Goal: Communication & Community: Answer question/provide support

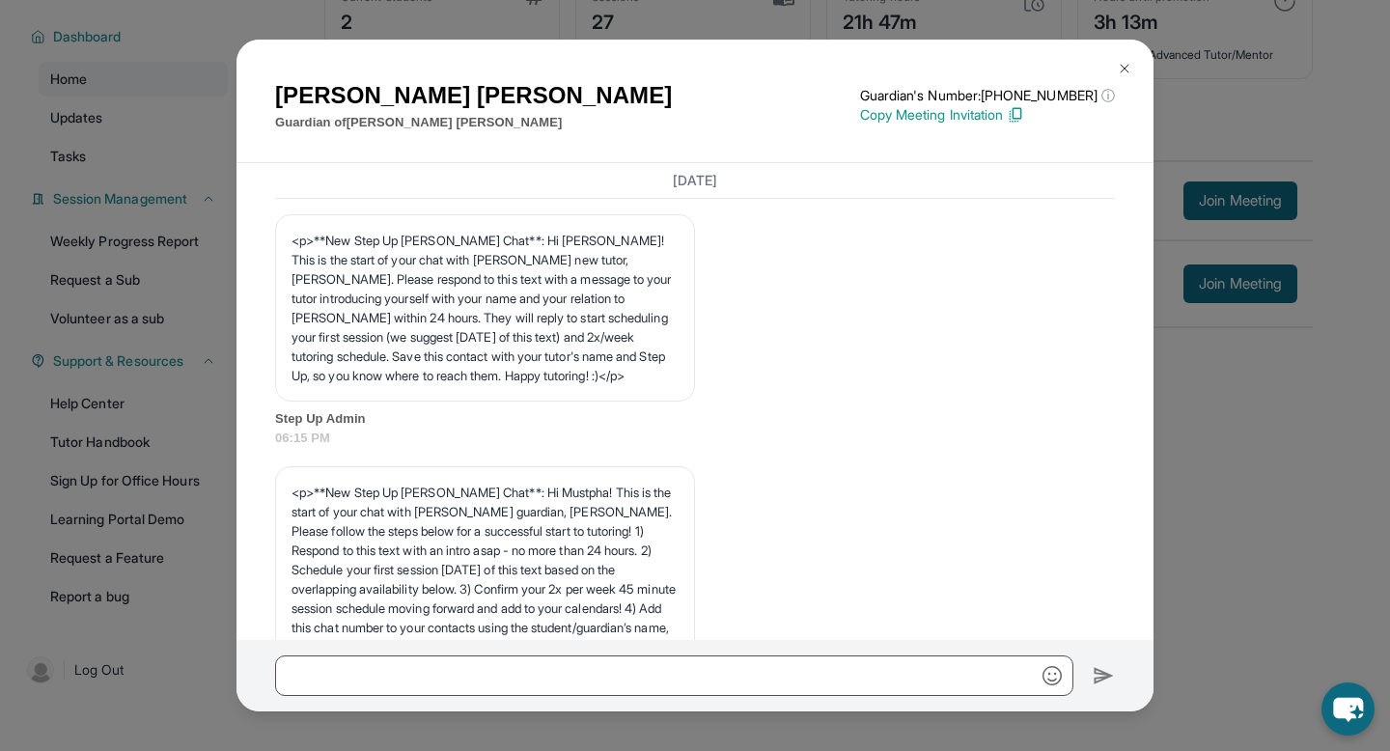
scroll to position [14870, 0]
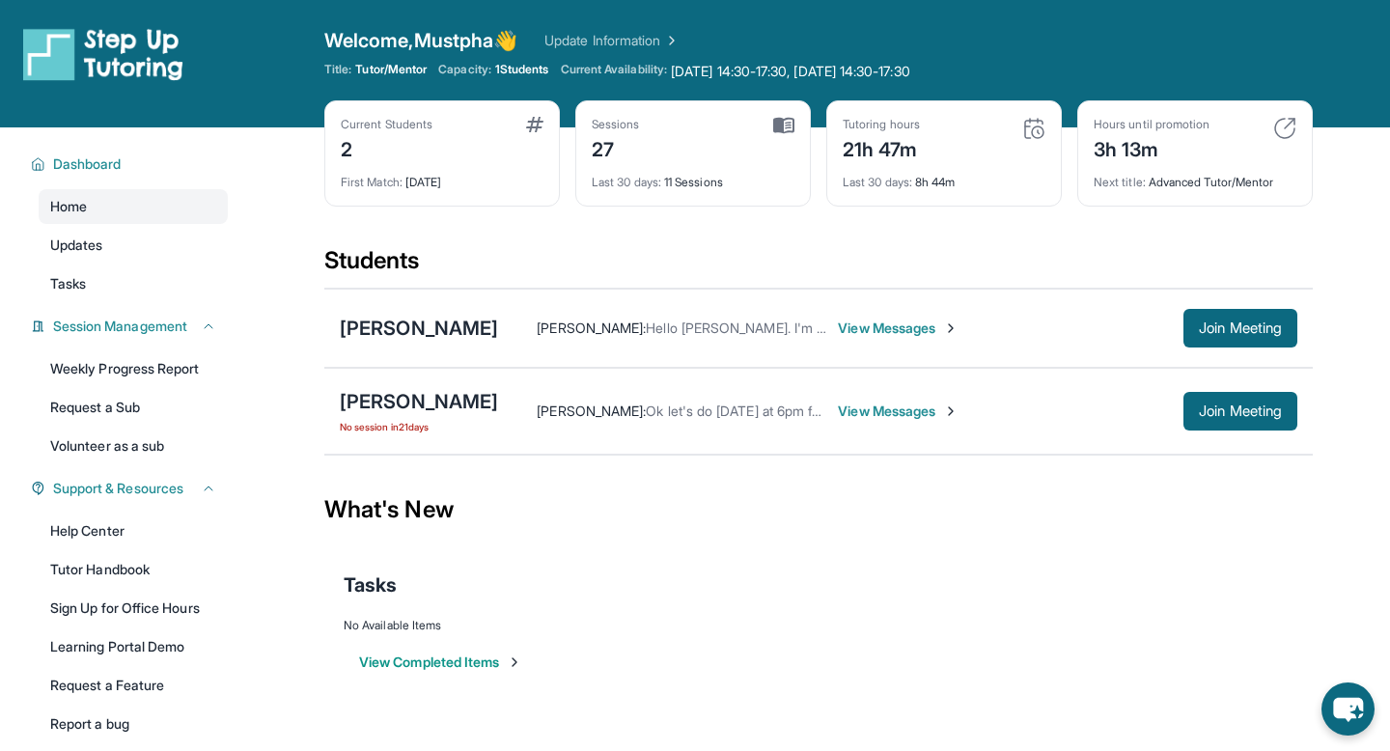
click at [850, 329] on span "View Messages" at bounding box center [898, 327] width 121 height 19
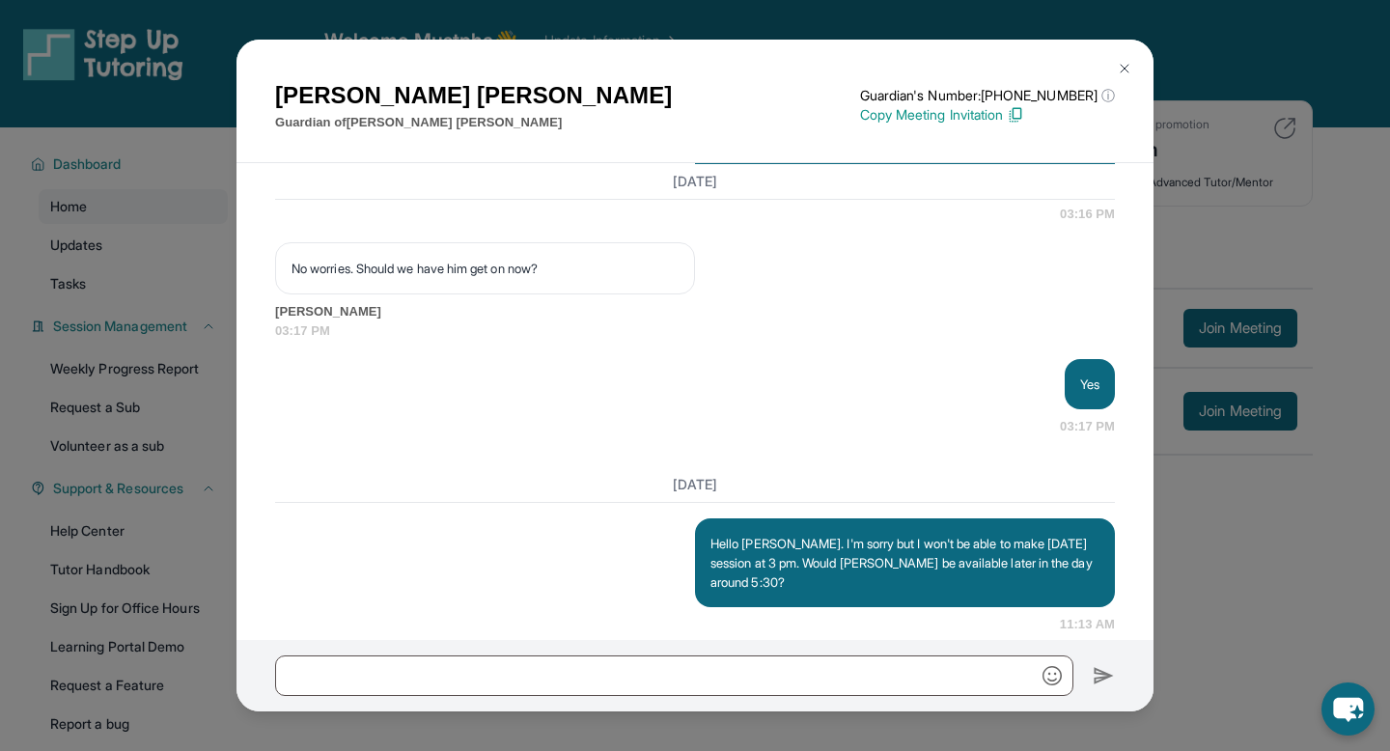
scroll to position [14870, 0]
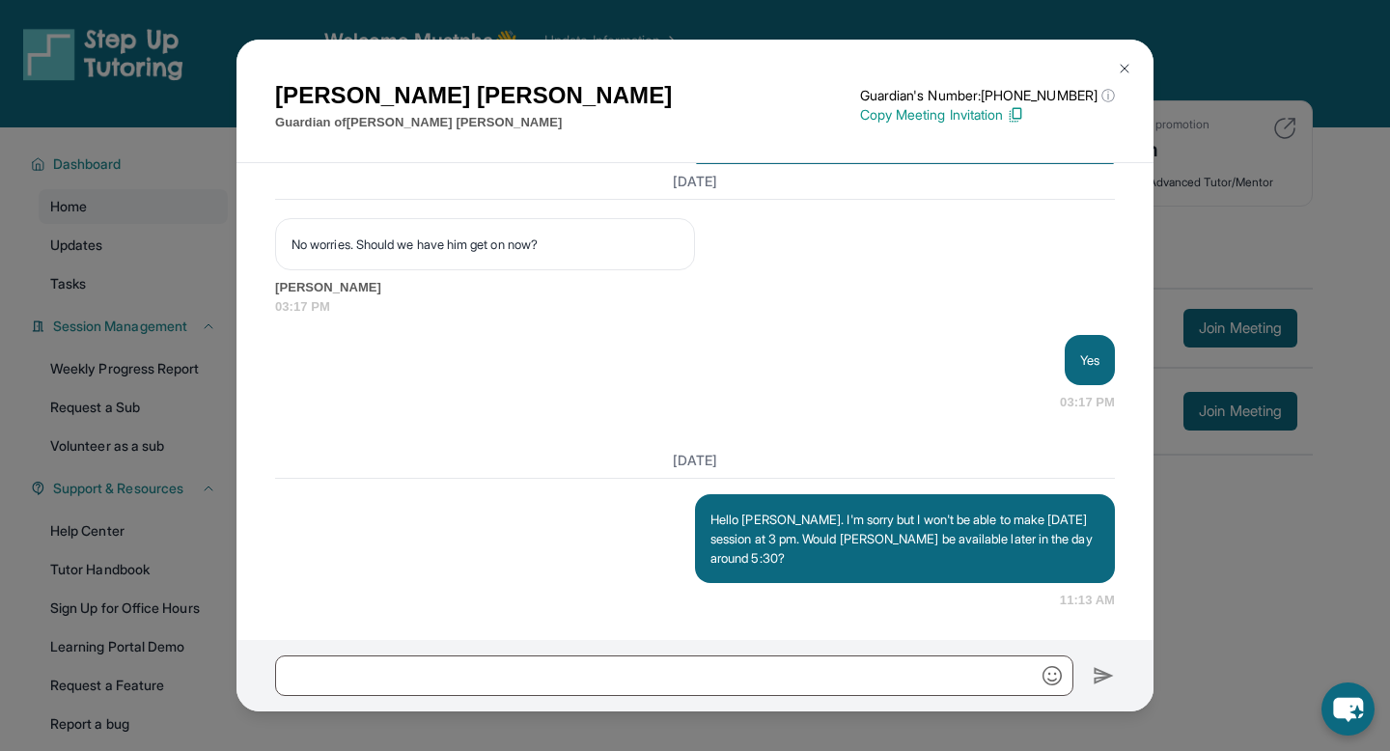
click at [1126, 69] on img at bounding box center [1123, 68] width 15 height 15
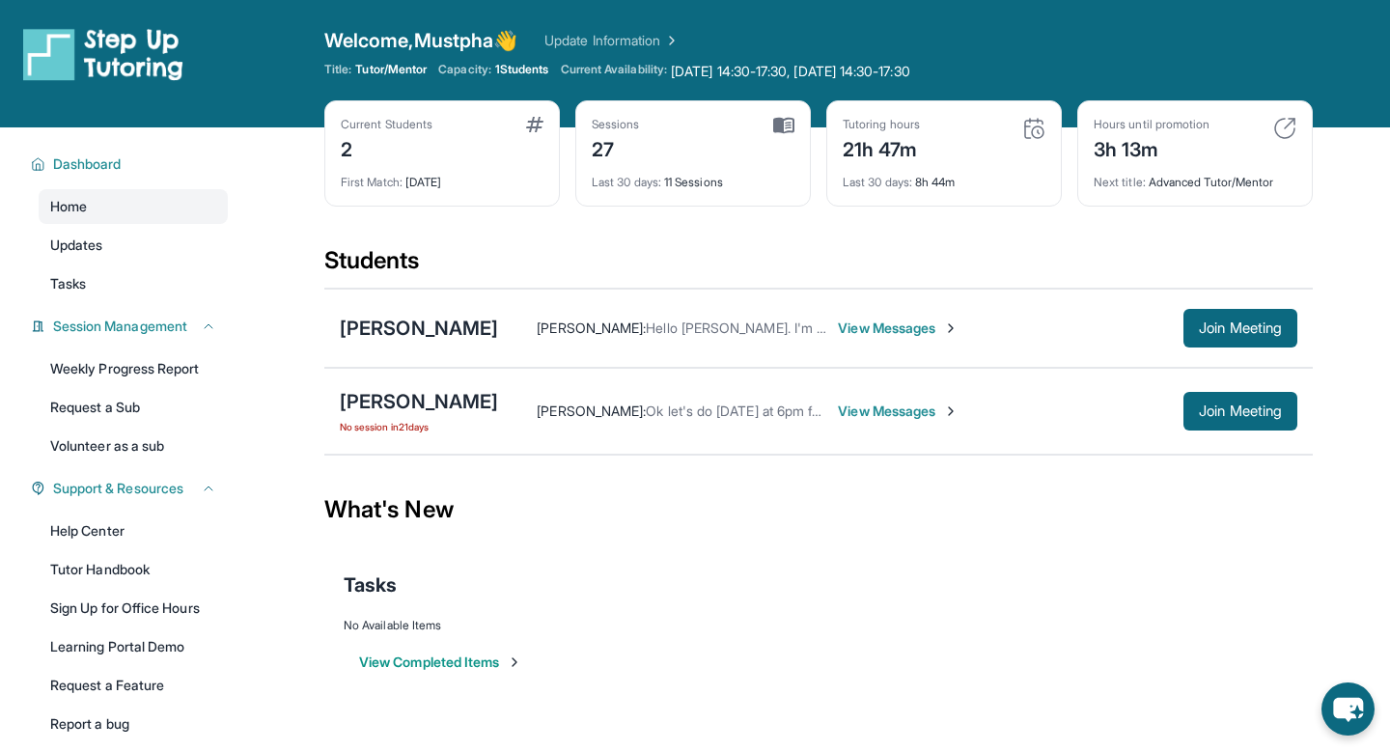
click at [860, 407] on span "View Messages" at bounding box center [898, 410] width 121 height 19
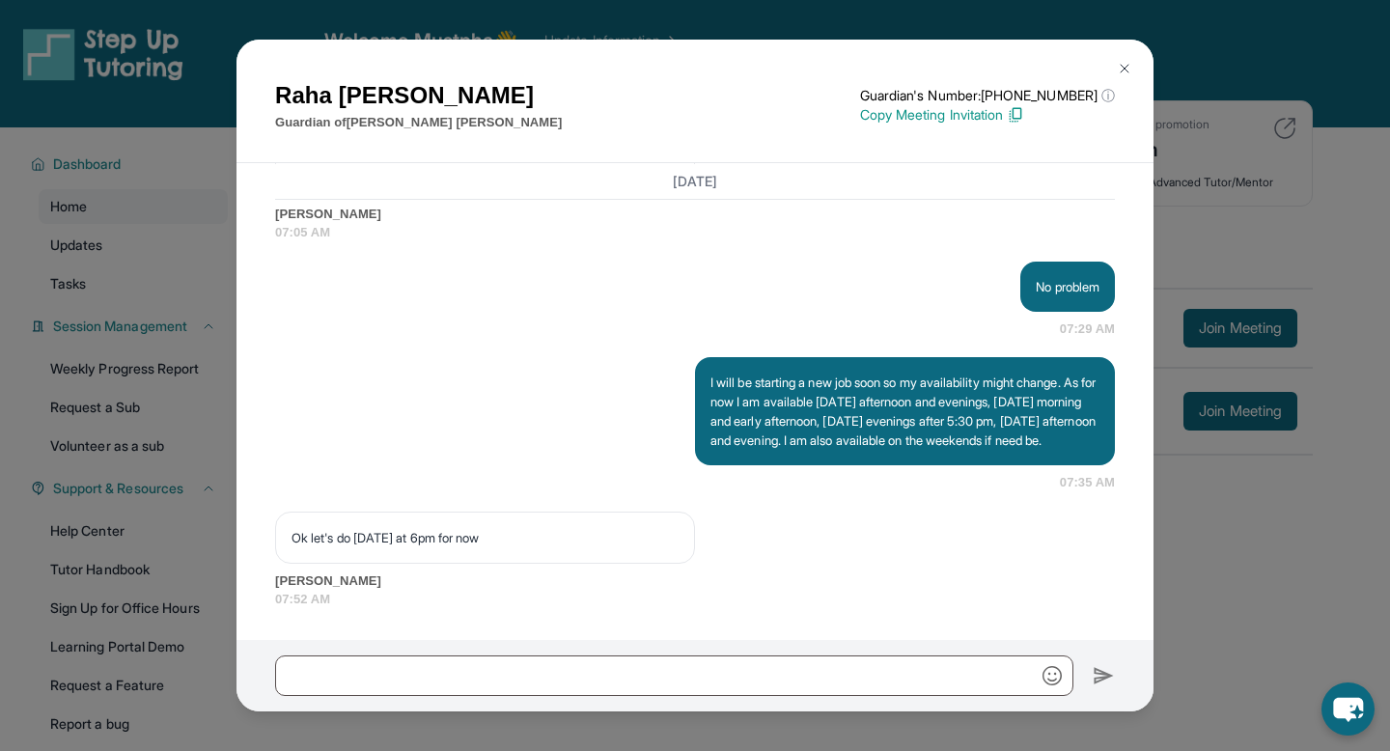
scroll to position [22207, 0]
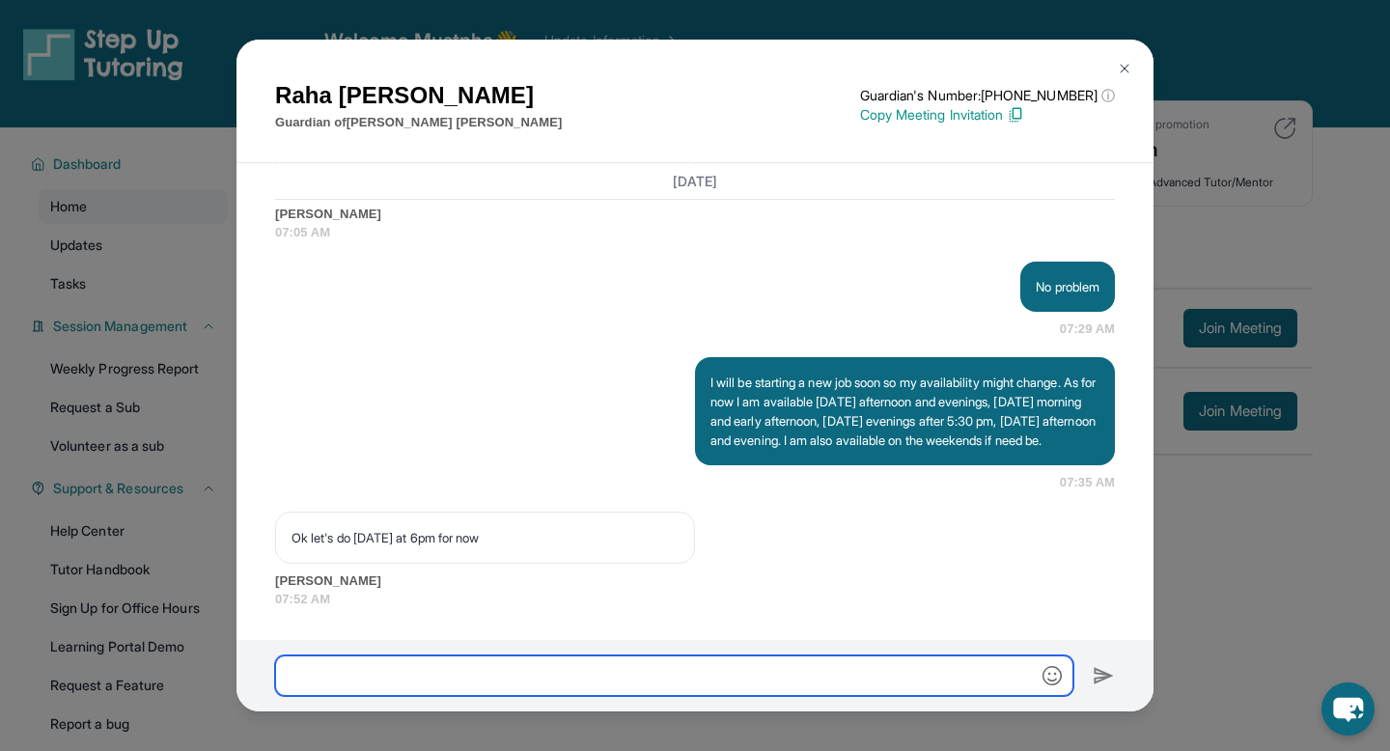
click at [482, 665] on input "text" at bounding box center [674, 675] width 798 height 41
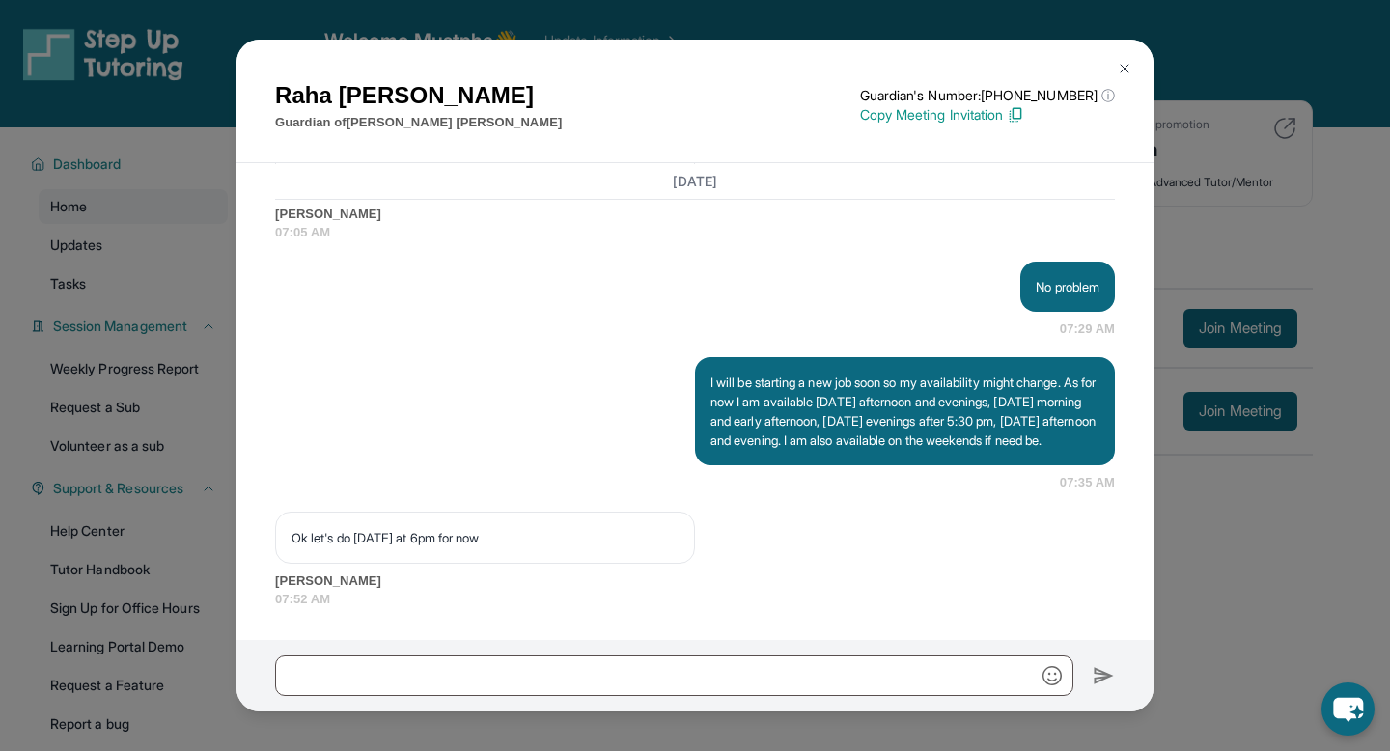
click at [1286, 545] on div "[PERSON_NAME] Guardian of [PERSON_NAME] Guardian's Number: [PHONE_NUMBER] ⓘ Thi…" at bounding box center [695, 375] width 1390 height 751
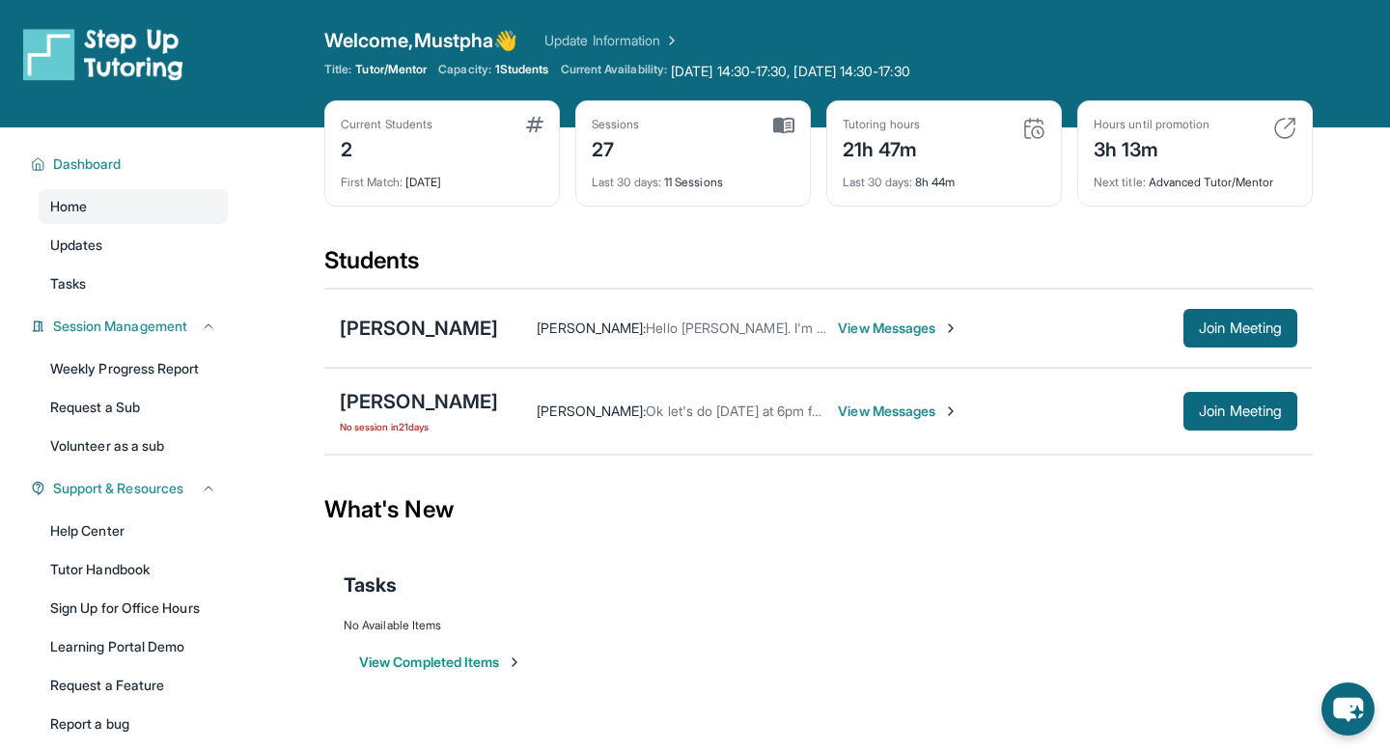
click at [894, 338] on div "[PERSON_NAME] : Hello [PERSON_NAME]. I'm sorry but I won't be able to make [DAT…" at bounding box center [897, 328] width 799 height 39
click at [874, 333] on span "View Messages" at bounding box center [898, 327] width 121 height 19
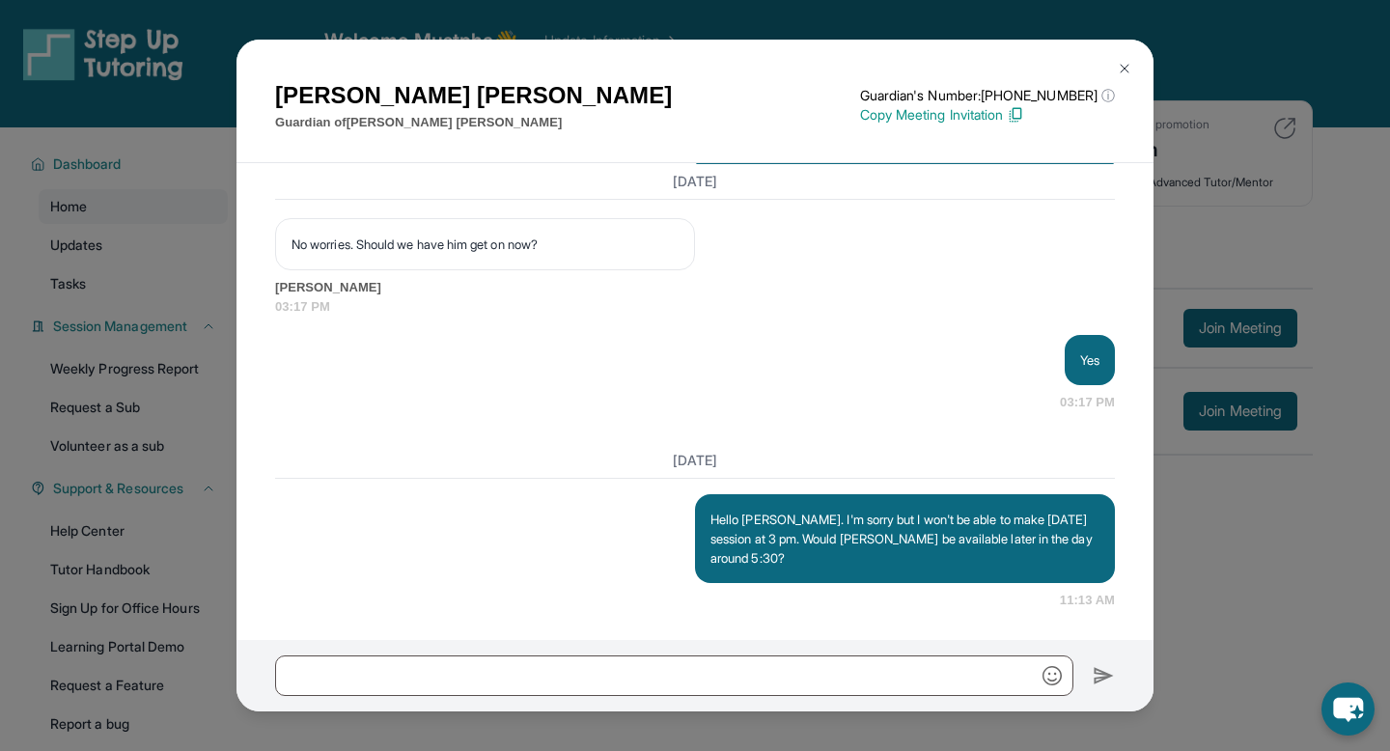
scroll to position [14870, 0]
